Goal: Task Accomplishment & Management: Use online tool/utility

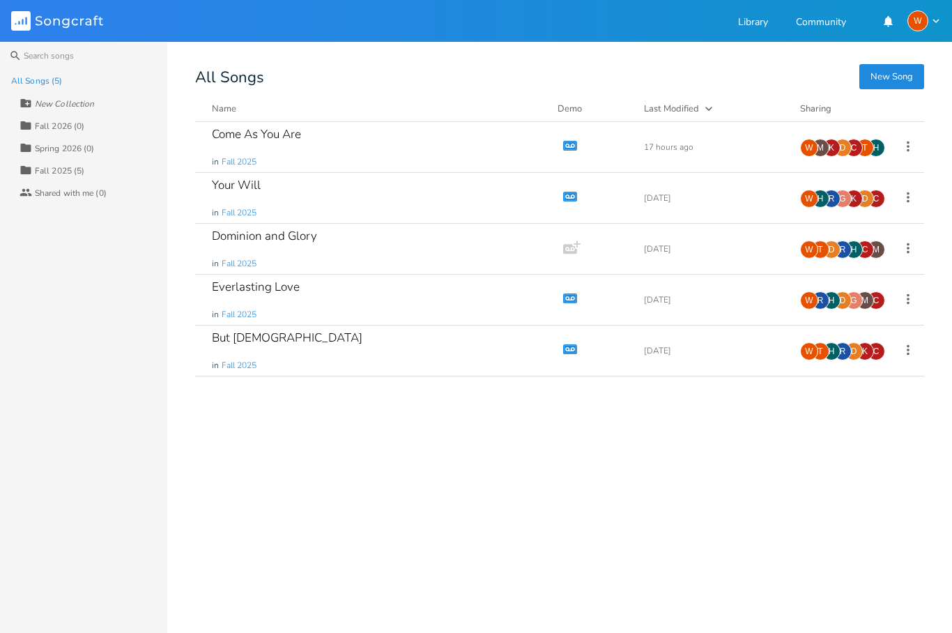
click at [928, 19] on div "W" at bounding box center [923, 20] width 33 height 21
click at [904, 51] on li "Account Settings" at bounding box center [884, 43] width 111 height 24
click at [935, 10] on div "W" at bounding box center [923, 20] width 33 height 21
click at [668, 494] on div "Come As You Are in Fall 2025 Demo 17 hours ago H T C D K M W Your Will in Fall …" at bounding box center [559, 372] width 729 height 500
click at [858, 353] on div "D" at bounding box center [854, 351] width 18 height 18
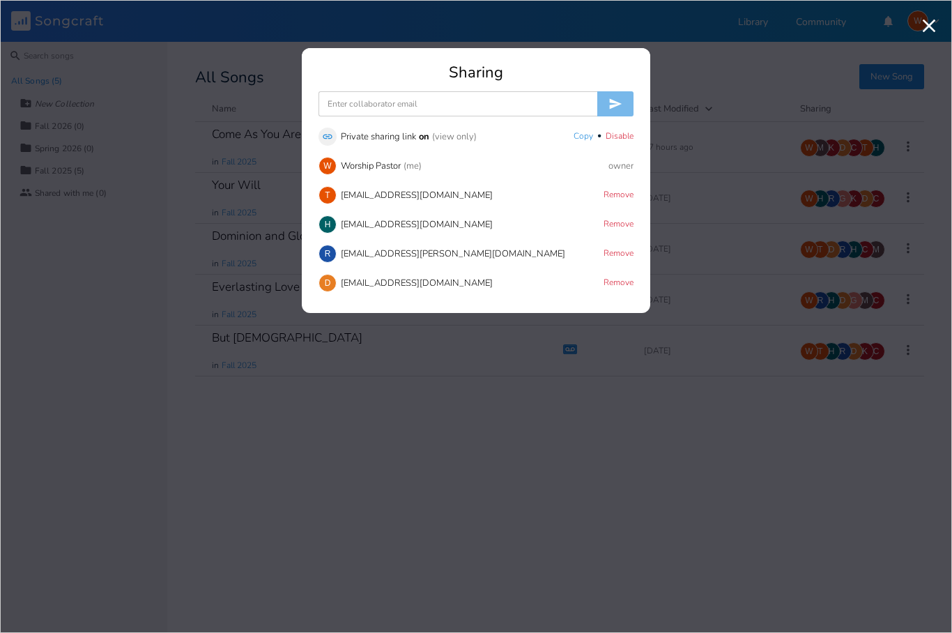
click at [406, 200] on div "[EMAIL_ADDRESS][DOMAIN_NAME]" at bounding box center [417, 195] width 152 height 9
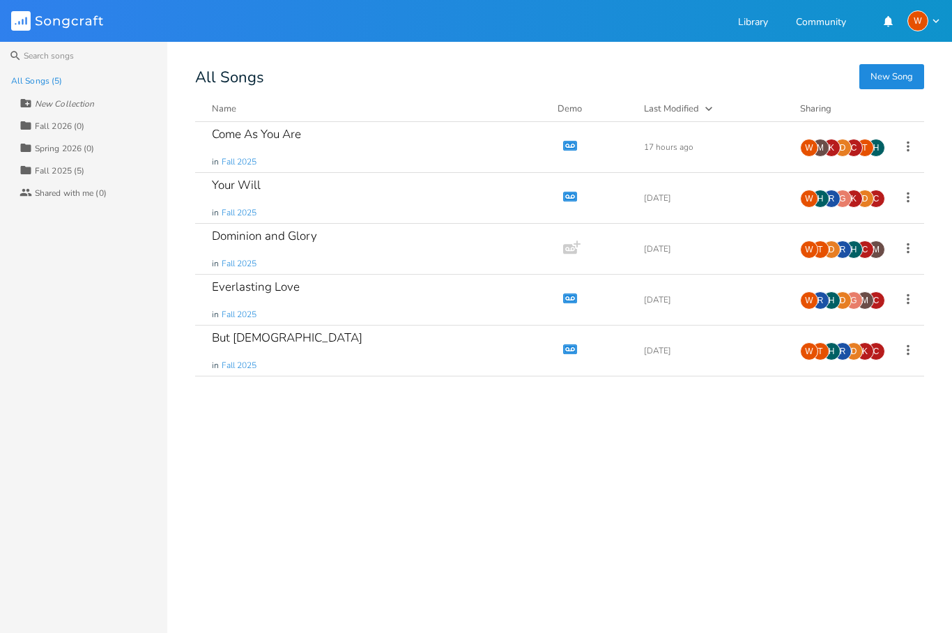
click at [855, 355] on div "D" at bounding box center [854, 351] width 18 height 18
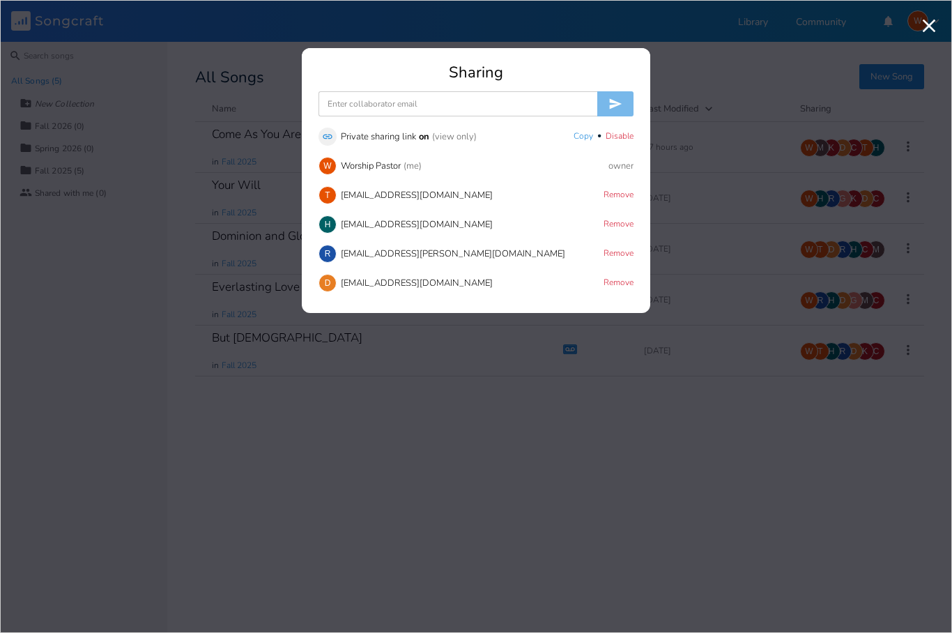
click at [413, 200] on div "[EMAIL_ADDRESS][DOMAIN_NAME]" at bounding box center [417, 195] width 152 height 9
click at [447, 111] on input at bounding box center [457, 103] width 279 height 25
type input "T"
click at [409, 196] on div "[EMAIL_ADDRESS][DOMAIN_NAME]" at bounding box center [417, 195] width 152 height 9
click at [431, 111] on input "T" at bounding box center [457, 103] width 279 height 25
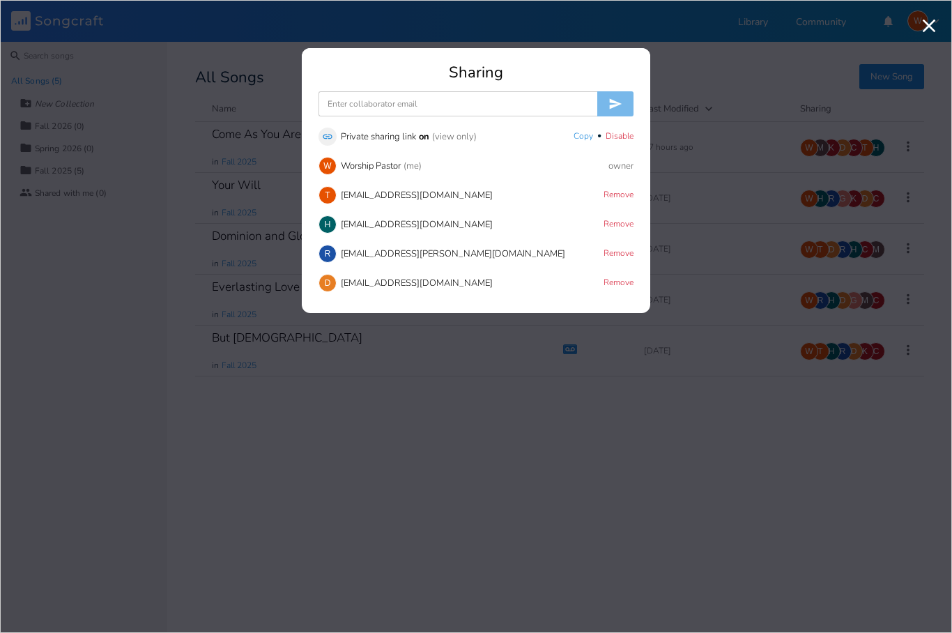
click at [577, 136] on button "Copy" at bounding box center [583, 137] width 20 height 12
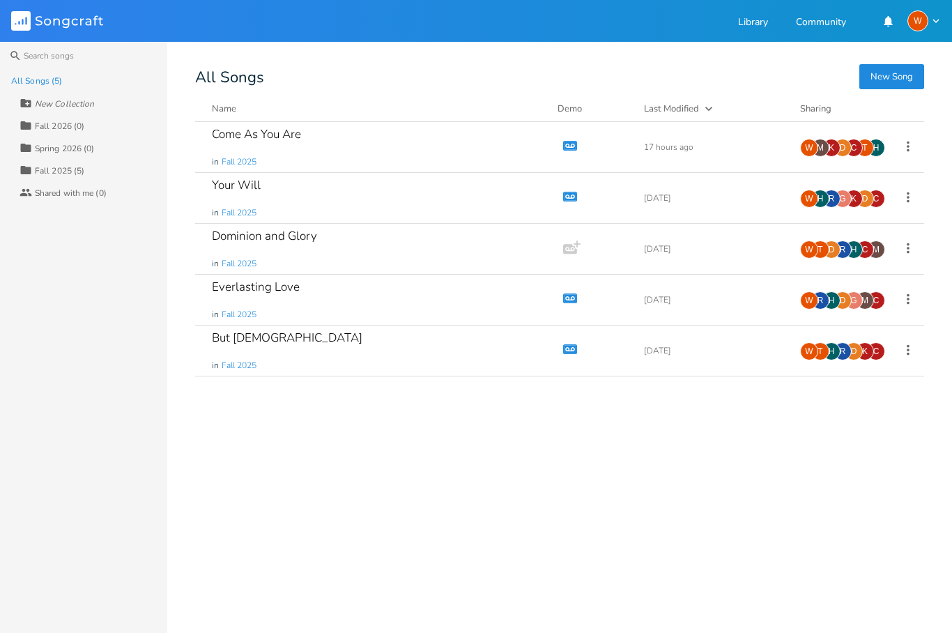
click at [383, 198] on div "Your Will in Fall 2025" at bounding box center [376, 198] width 329 height 50
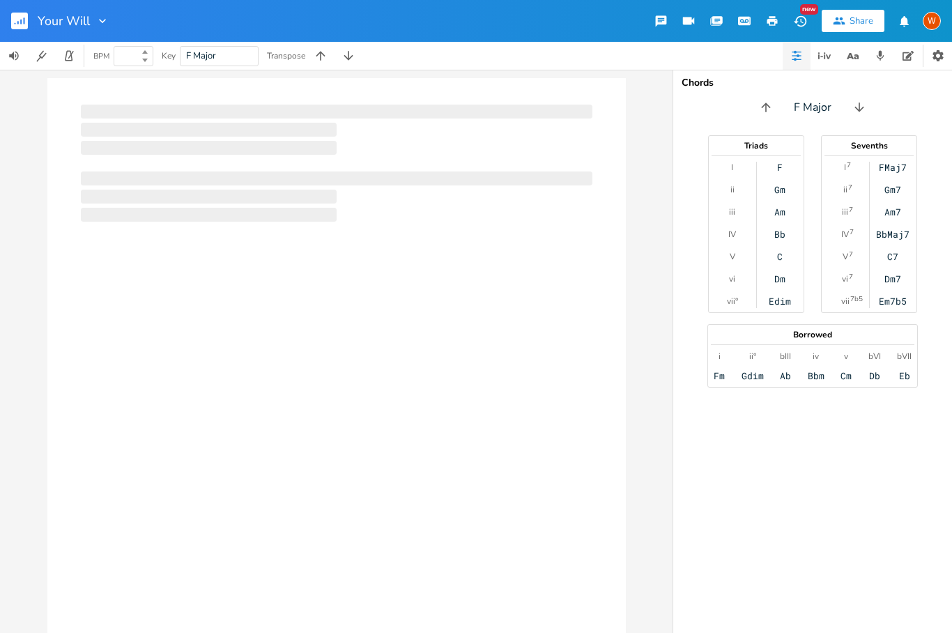
type input "82"
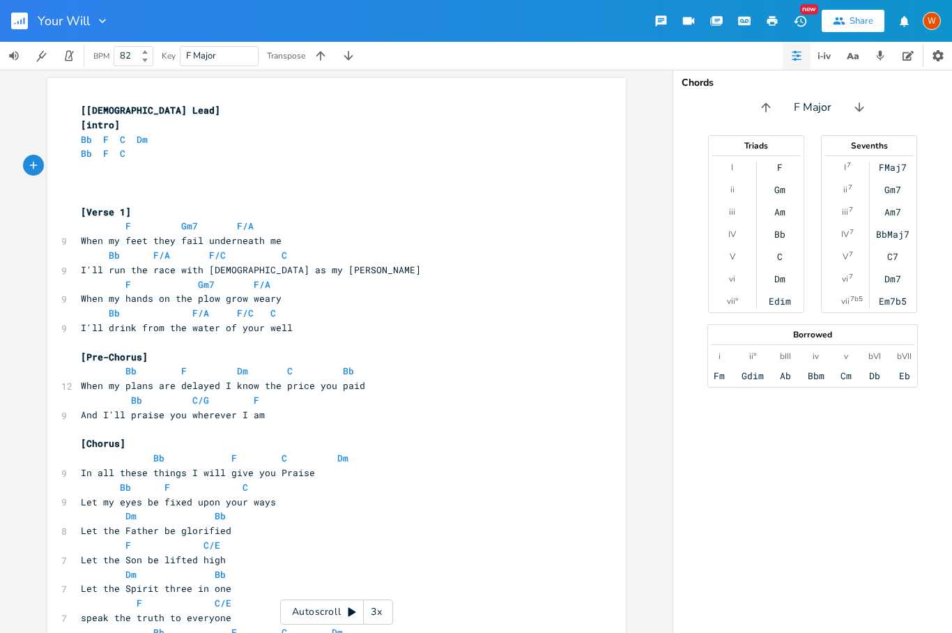
click at [909, 56] on icon "button" at bounding box center [907, 56] width 11 height 10
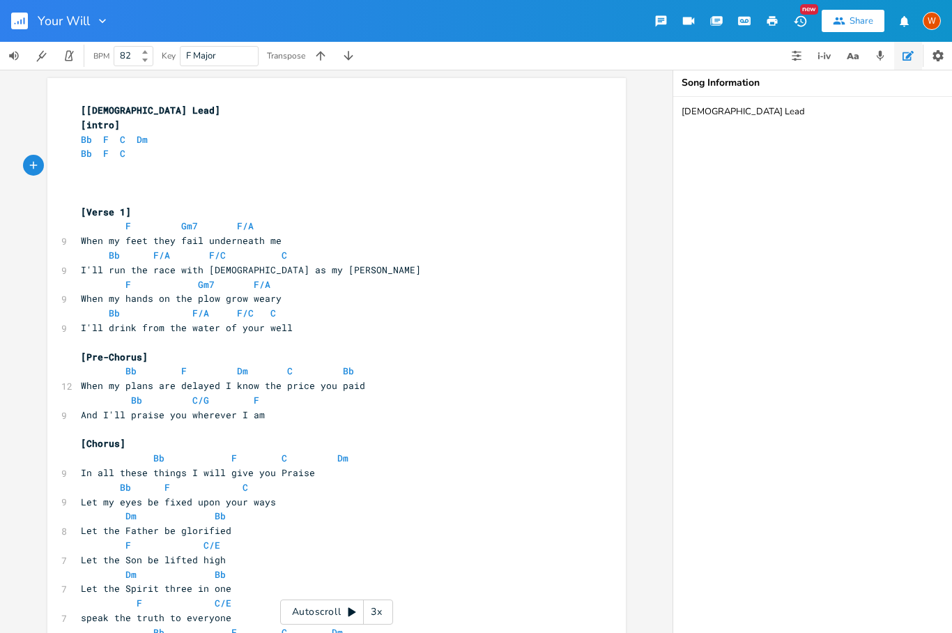
click at [697, 6] on div "Your Will New Share W" at bounding box center [476, 21] width 952 height 42
click at [665, 22] on icon "button" at bounding box center [660, 21] width 11 height 11
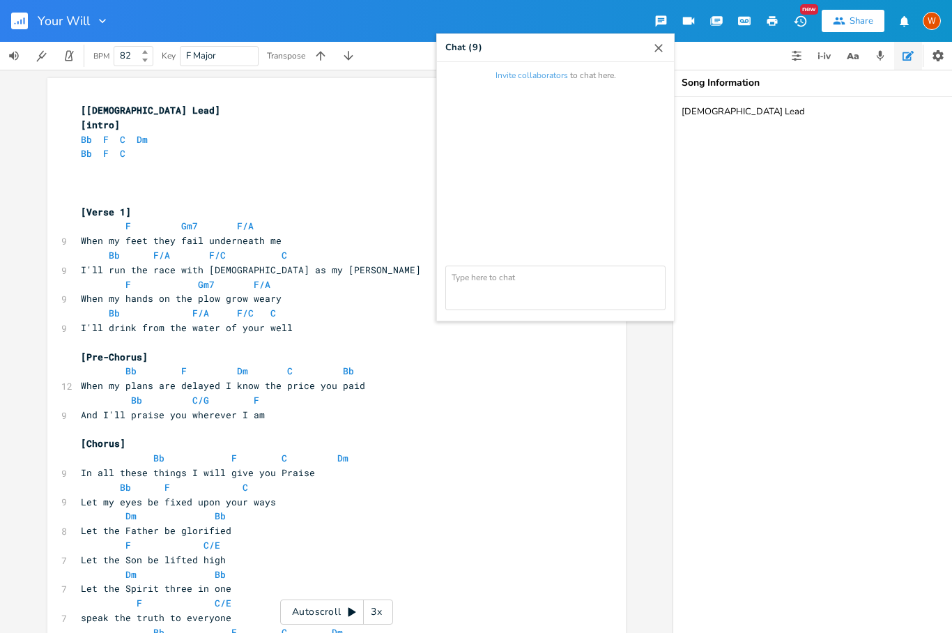
click at [659, 53] on icon "button" at bounding box center [659, 48] width 14 height 14
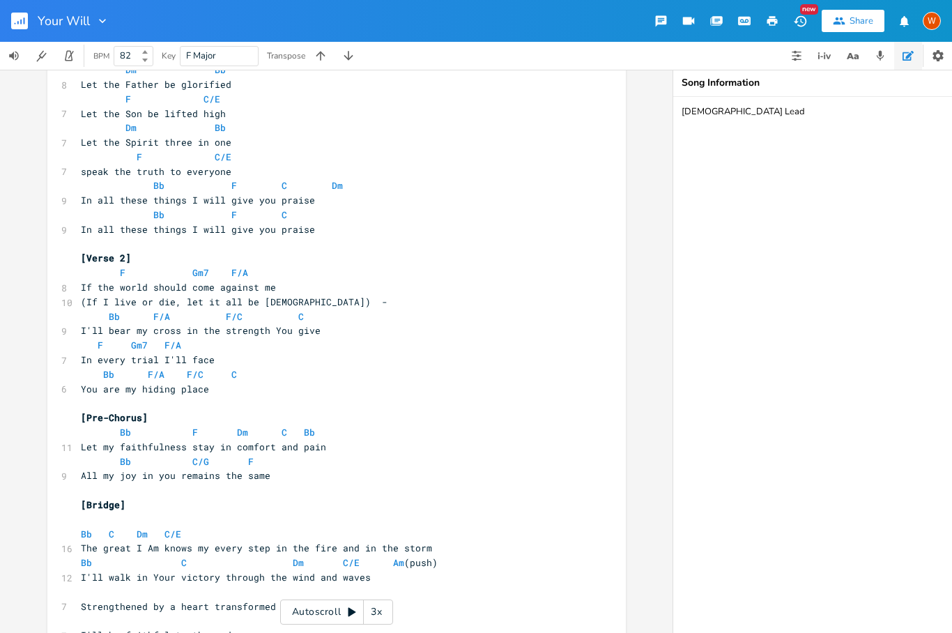
scroll to position [554, 0]
